Goal: Complete application form

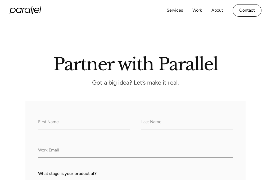
type input "[PERSON_NAME][EMAIL_ADDRESS][DOMAIN_NAME]"
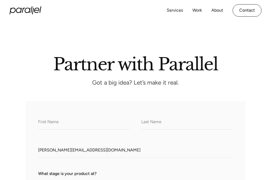
type textarea "We found typos on [DOMAIN_NAME] like 'decisions decisions' and 'apperture'. You…"
type input "[PERSON_NAME]"
select select "Still an idea"
select select "Under $10K"
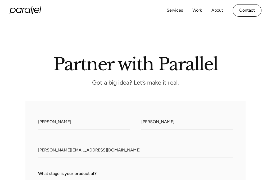
type input "[PERSON_NAME][EMAIL_ADDRESS][DOMAIN_NAME]"
checkbox input "true"
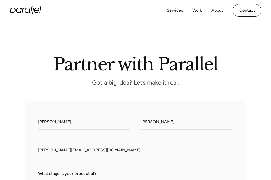
checkbox input "true"
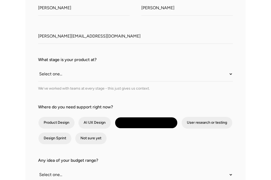
scroll to position [208, 0]
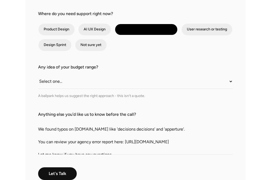
select select "Live with early users"
select select "$10K–$25K"
type textarea "We found typos on [DOMAIN_NAME] like 'decisions decisions' and 'apperture'. You…"
